Goal: Check status

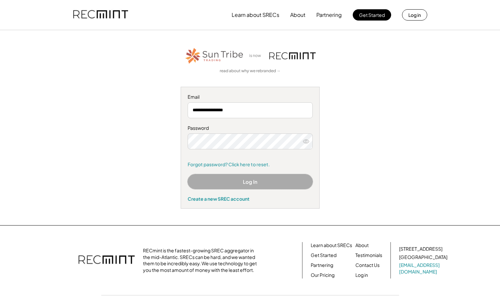
click at [239, 183] on button "Log In" at bounding box center [250, 181] width 125 height 15
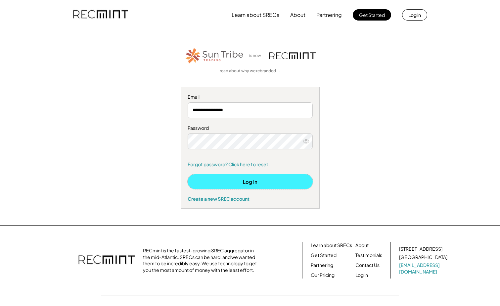
click at [249, 183] on button "Log In" at bounding box center [250, 181] width 125 height 15
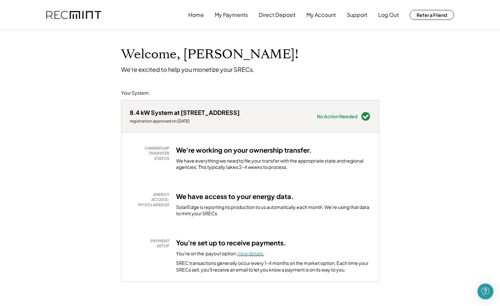
click at [259, 254] on font "View details." at bounding box center [250, 253] width 27 height 6
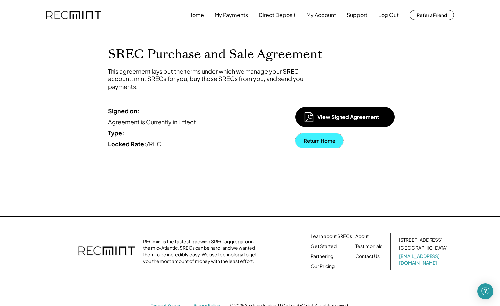
click at [318, 137] on button "Return Home" at bounding box center [320, 140] width 48 height 15
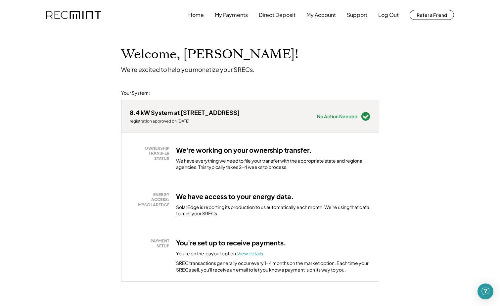
click at [250, 255] on font "View details." at bounding box center [250, 253] width 27 height 6
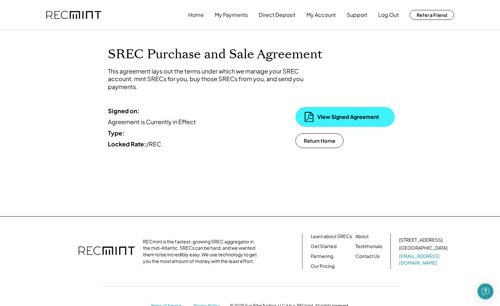
click at [335, 121] on div "View Signed Agreement" at bounding box center [345, 117] width 99 height 20
